Goal: Task Accomplishment & Management: Manage account settings

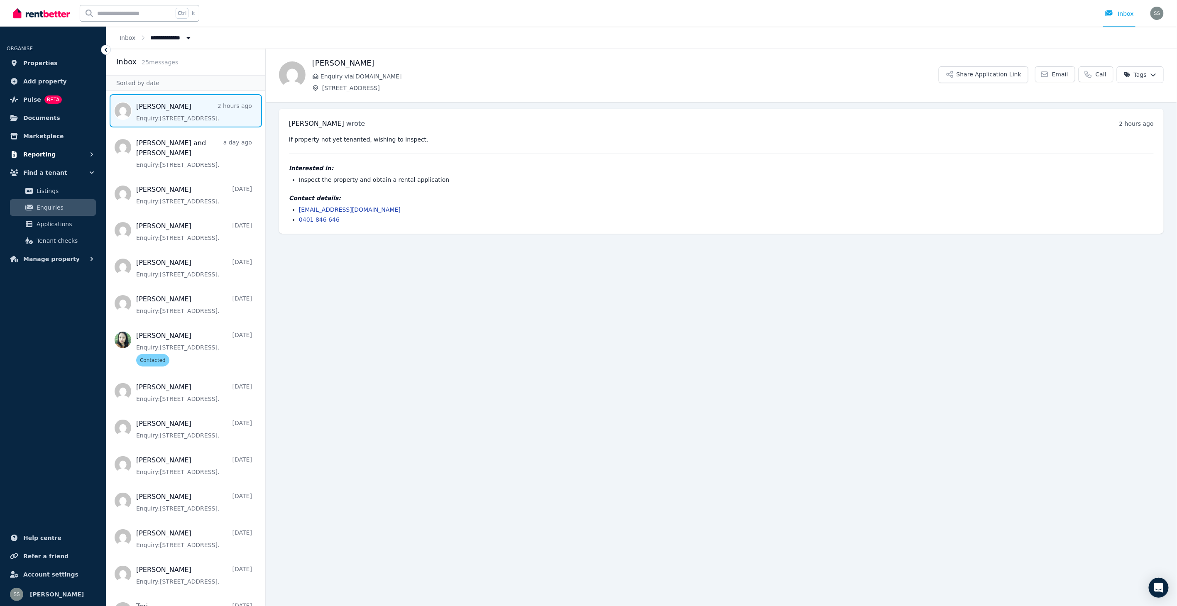
click at [39, 152] on span "Reporting" at bounding box center [39, 154] width 32 height 10
click at [61, 186] on span "Finance report" at bounding box center [65, 189] width 56 height 10
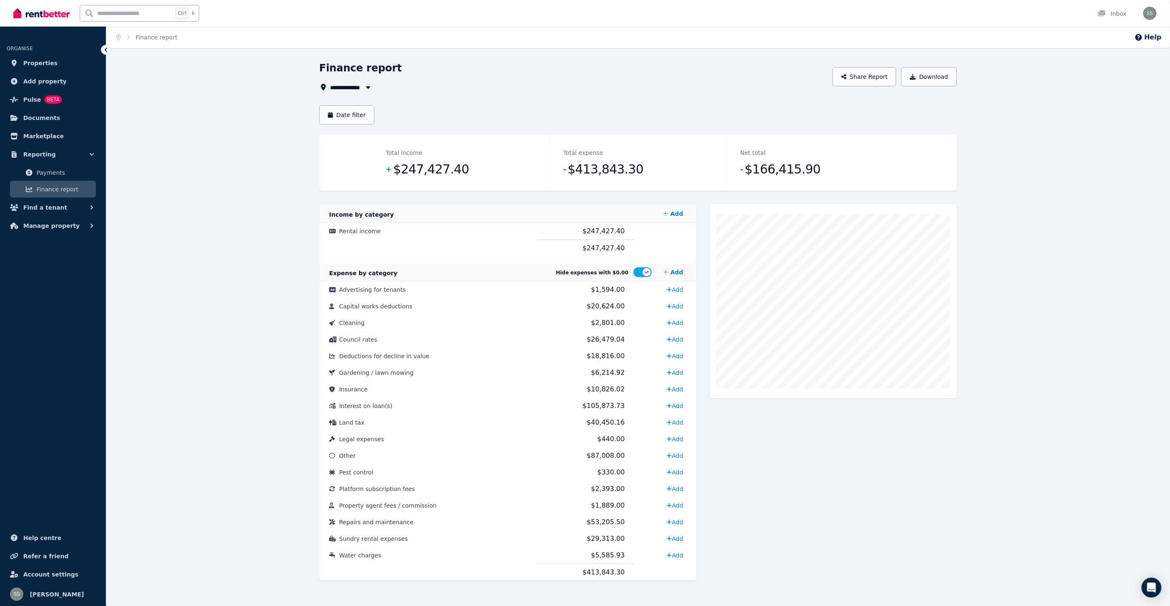
click at [370, 85] on icon "button" at bounding box center [368, 87] width 8 height 7
click at [393, 179] on span "[STREET_ADDRESS]" at bounding box center [377, 178] width 84 height 8
type input "**********"
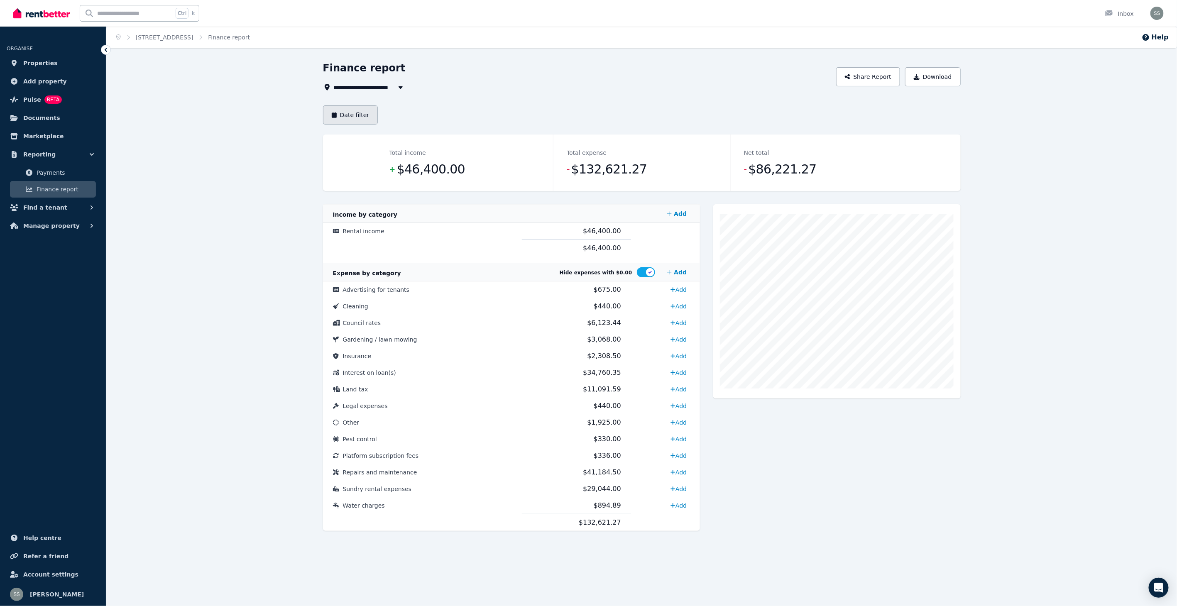
click at [352, 113] on button "Date filter" at bounding box center [350, 114] width 55 height 19
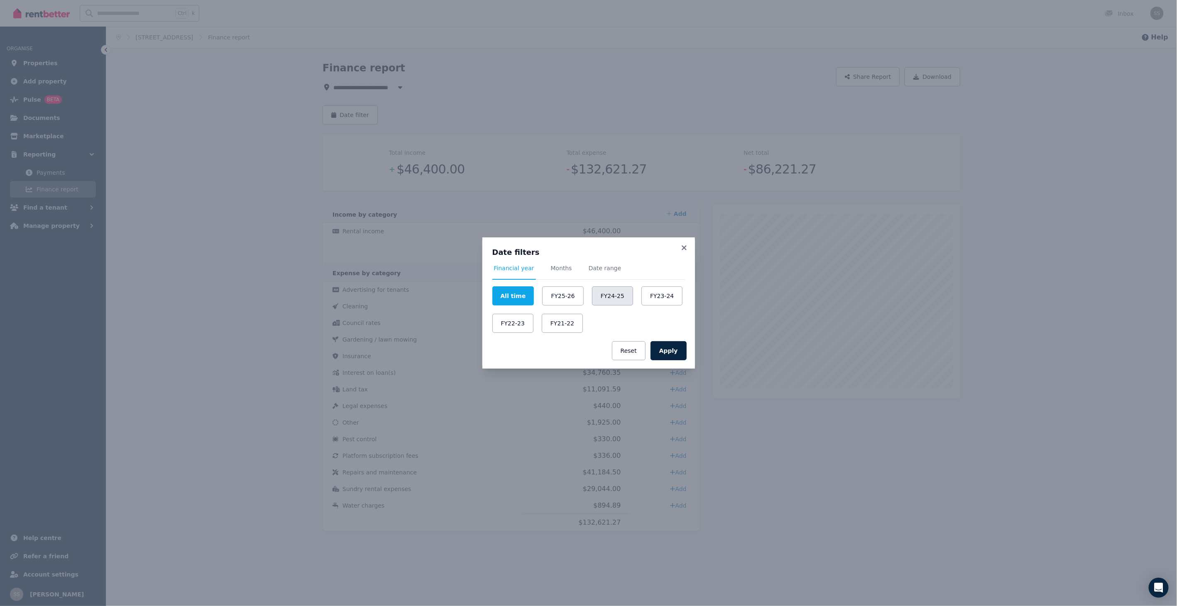
click at [607, 294] on button "FY24-25" at bounding box center [612, 296] width 41 height 19
click at [673, 348] on button "Apply" at bounding box center [669, 350] width 36 height 19
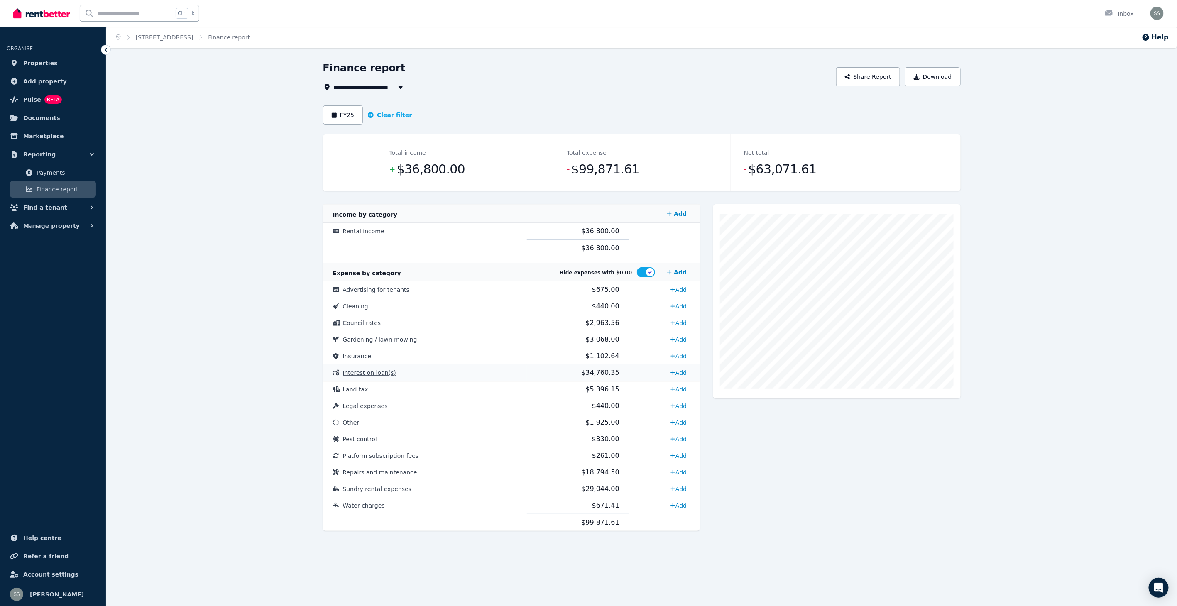
click at [374, 372] on span "Interest on loan(s)" at bounding box center [369, 373] width 53 height 7
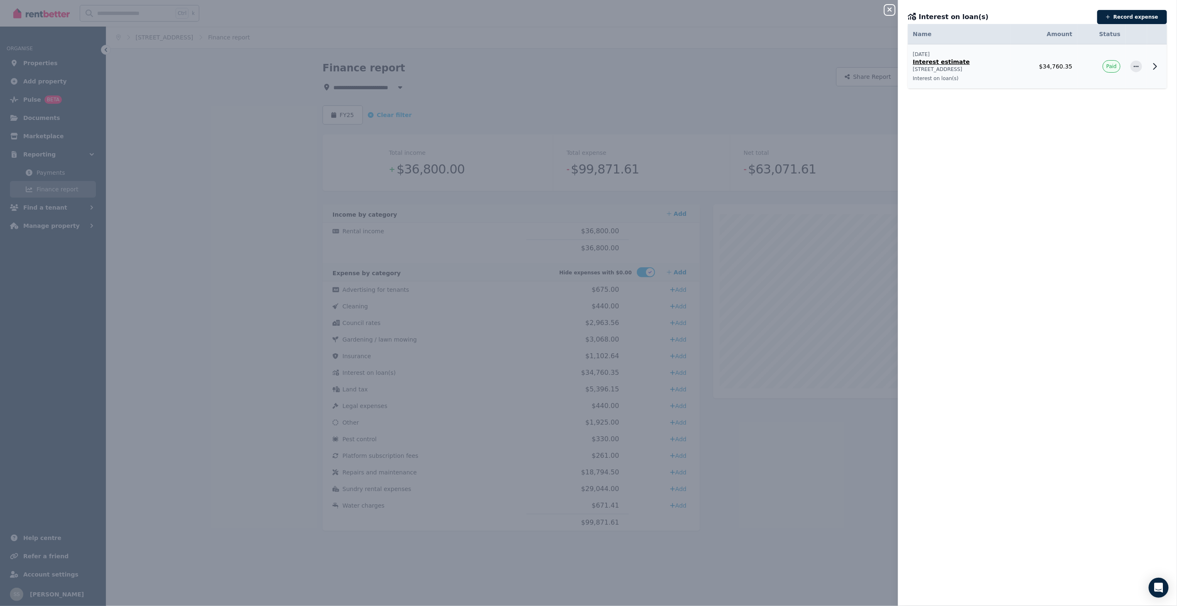
click at [937, 63] on p "Interest estimate" at bounding box center [959, 62] width 93 height 8
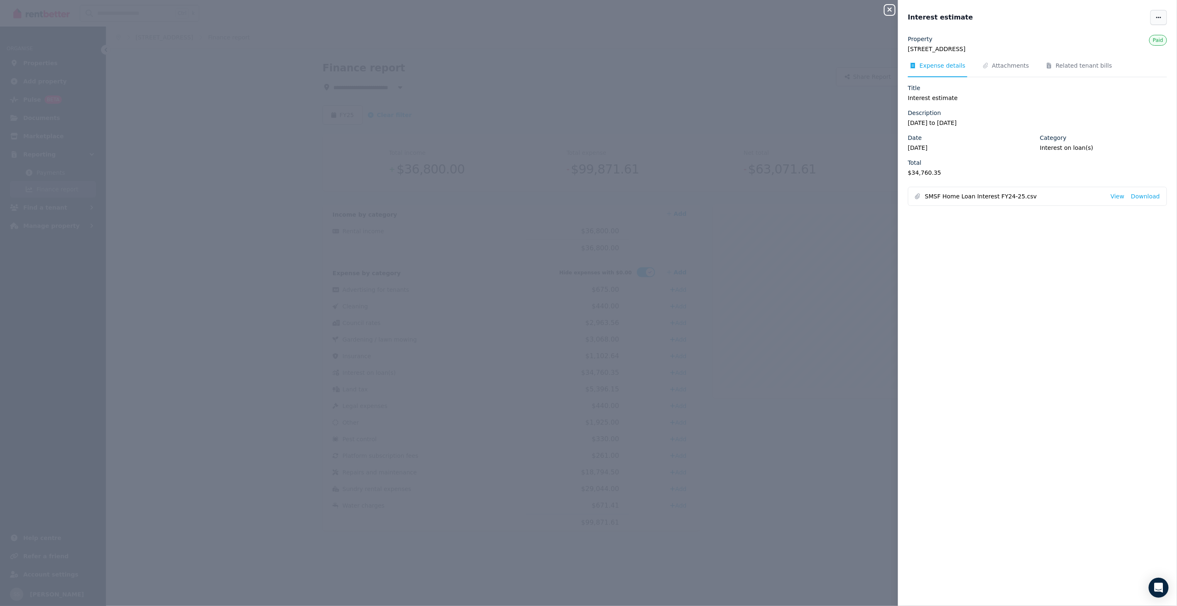
click at [1156, 17] on icon "button" at bounding box center [1158, 17] width 5 height 1
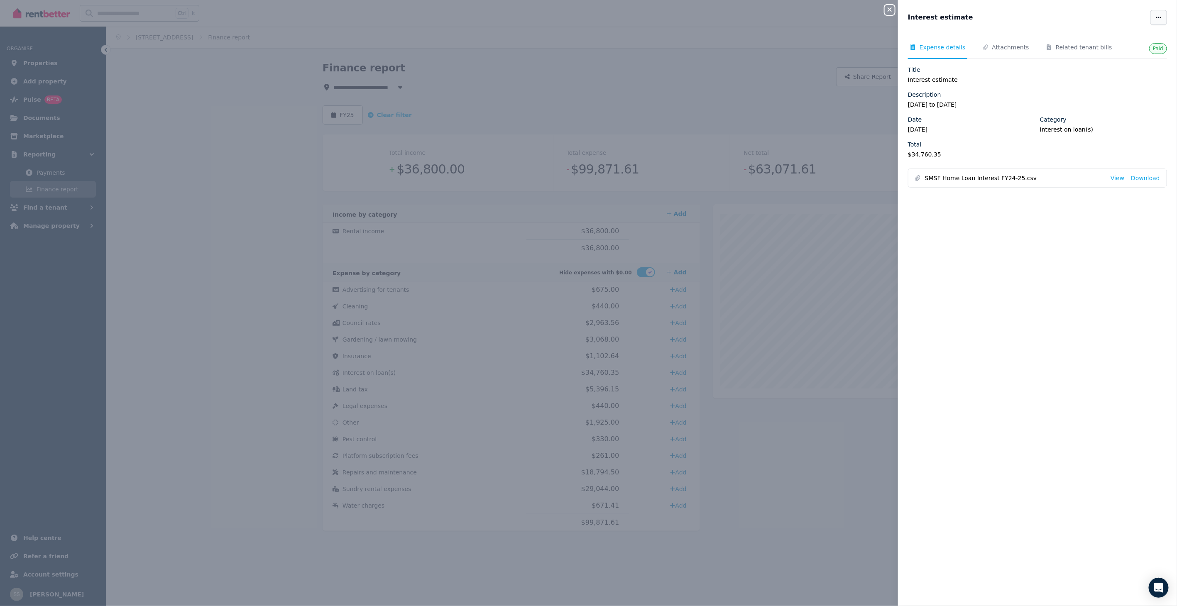
click at [1151, 12] on span "button" at bounding box center [1159, 17] width 17 height 15
click at [1107, 41] on span "Edit" at bounding box center [1133, 42] width 53 height 10
select select "**********"
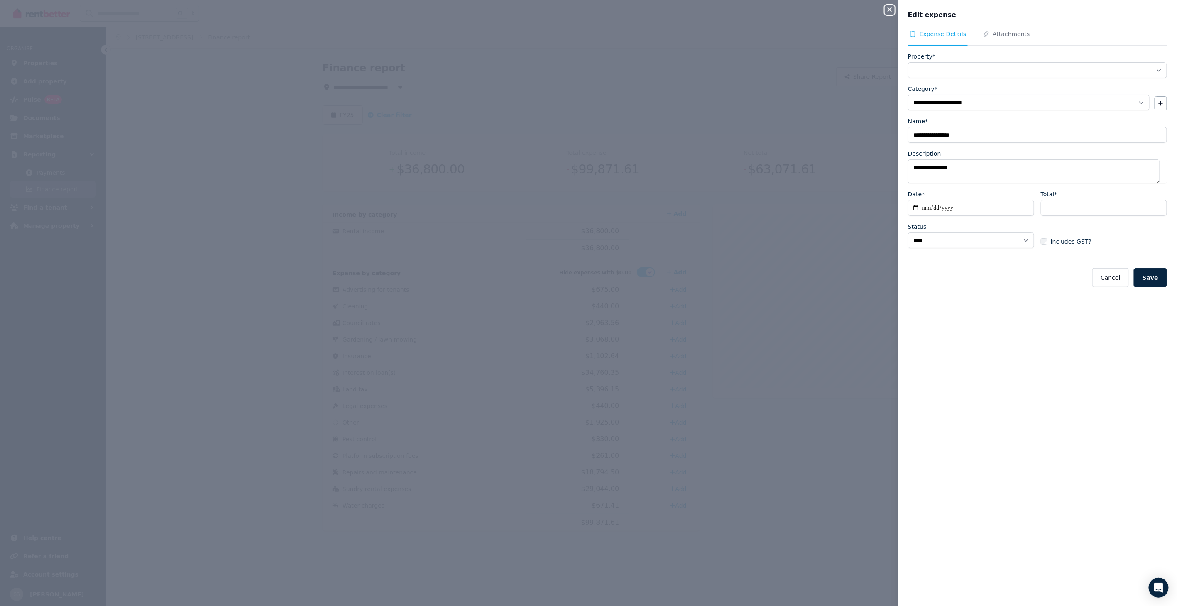
select select "**********"
drag, startPoint x: 1145, startPoint y: 277, endPoint x: 1139, endPoint y: 255, distance: 22.4
click at [1145, 275] on button "Save" at bounding box center [1150, 277] width 33 height 19
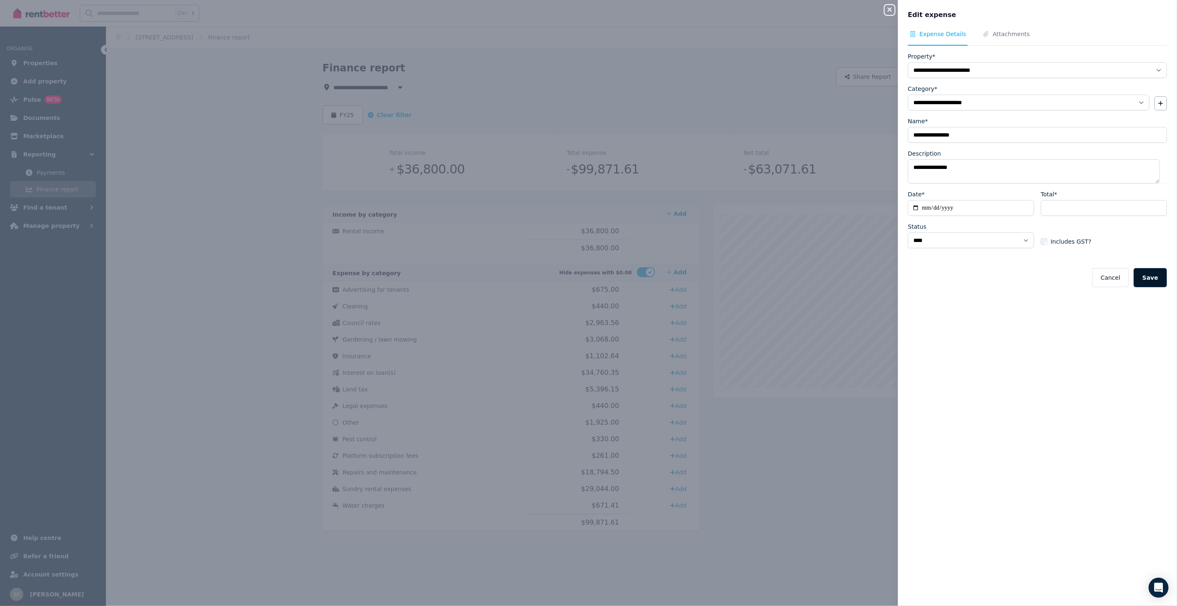
click at [1144, 275] on button "Save" at bounding box center [1150, 277] width 33 height 19
click at [890, 6] on button "Close panel" at bounding box center [890, 10] width 10 height 10
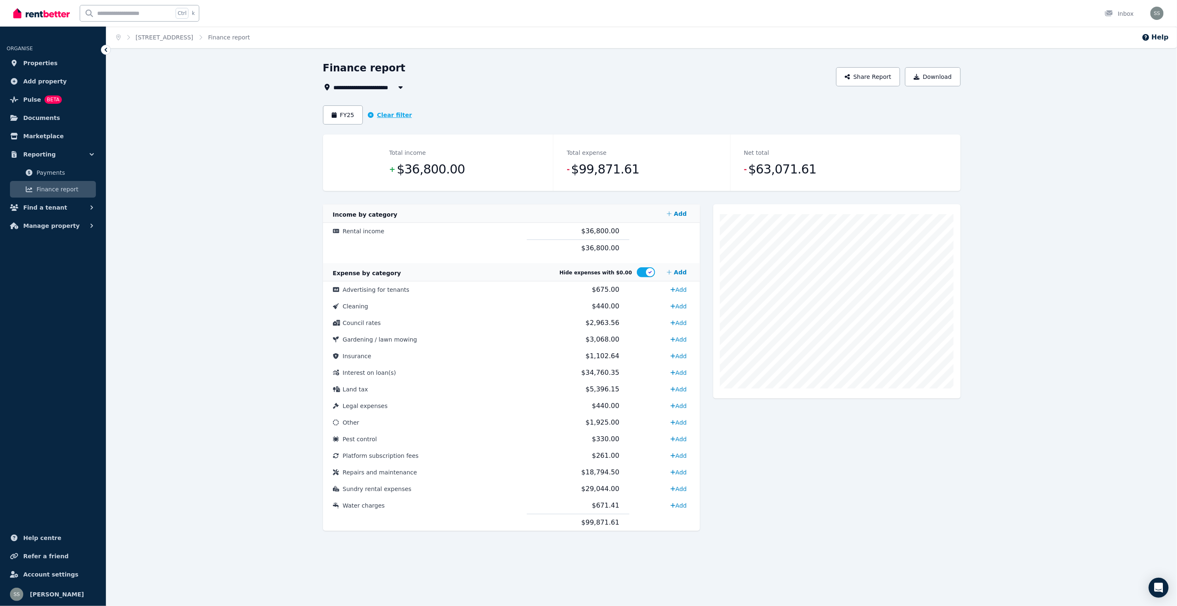
click at [382, 114] on button "Clear filter" at bounding box center [390, 115] width 44 height 8
click at [399, 470] on span "Repairs and maintenance" at bounding box center [380, 472] width 74 height 7
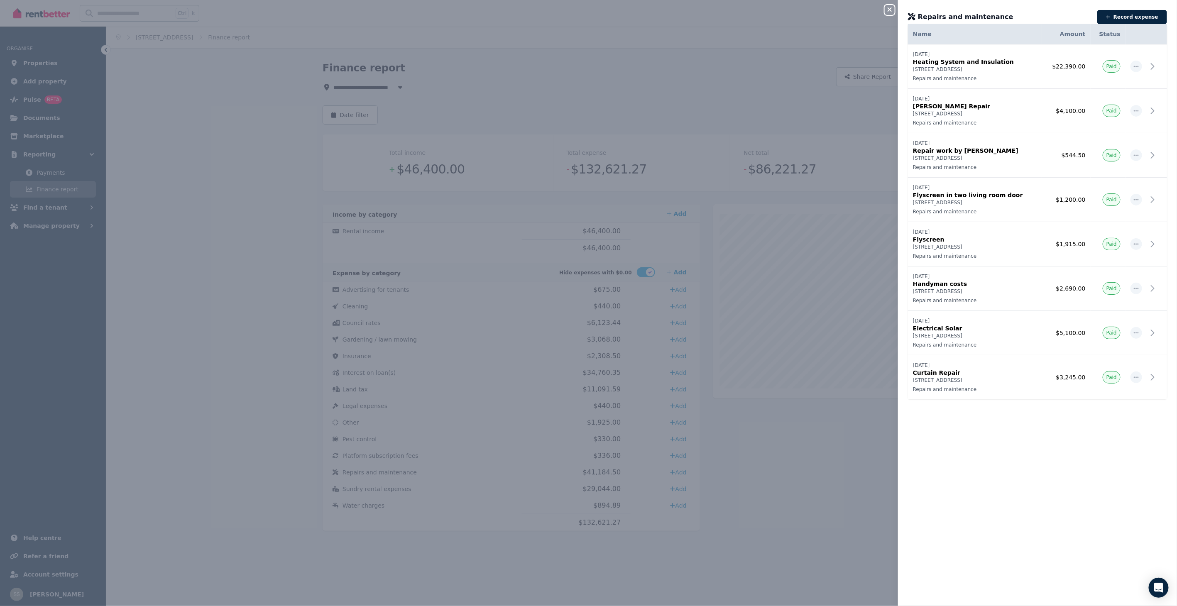
click at [890, 10] on icon "button" at bounding box center [890, 9] width 4 height 4
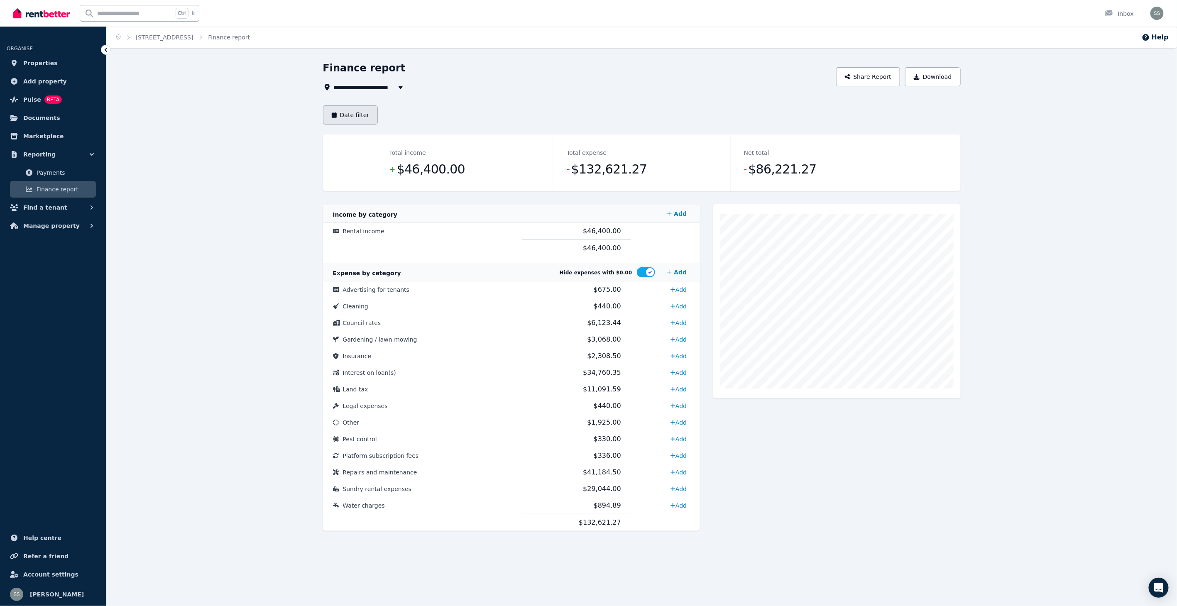
click at [353, 115] on button "Date filter" at bounding box center [350, 114] width 55 height 19
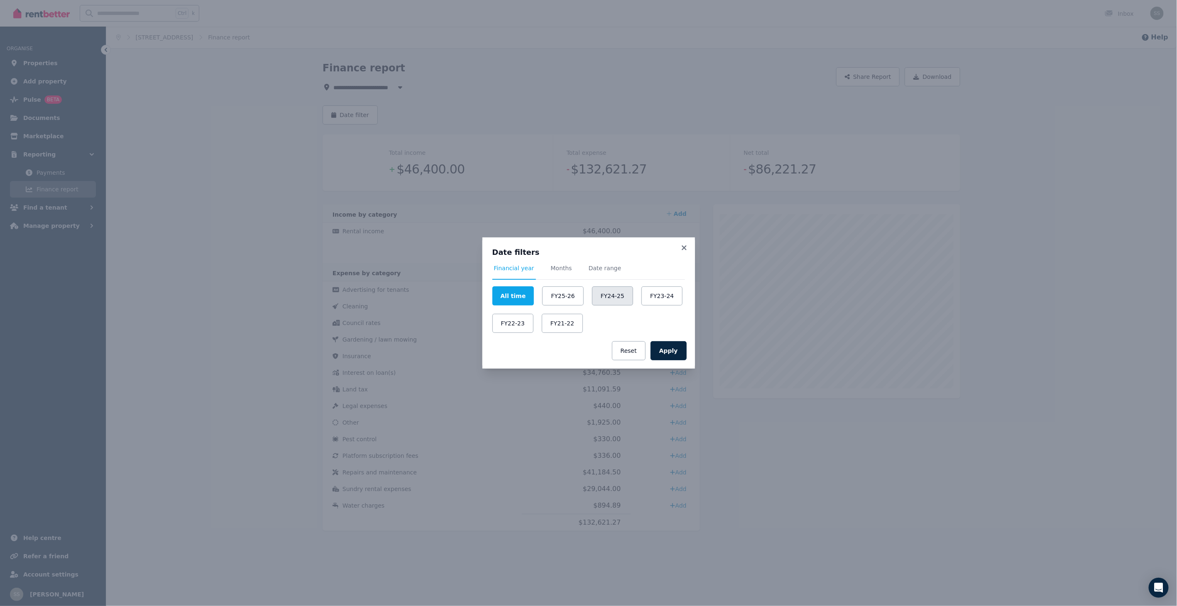
click at [601, 294] on button "FY24-25" at bounding box center [612, 296] width 41 height 19
click at [680, 352] on button "Apply" at bounding box center [669, 350] width 36 height 19
